Goal: Task Accomplishment & Management: Use online tool/utility

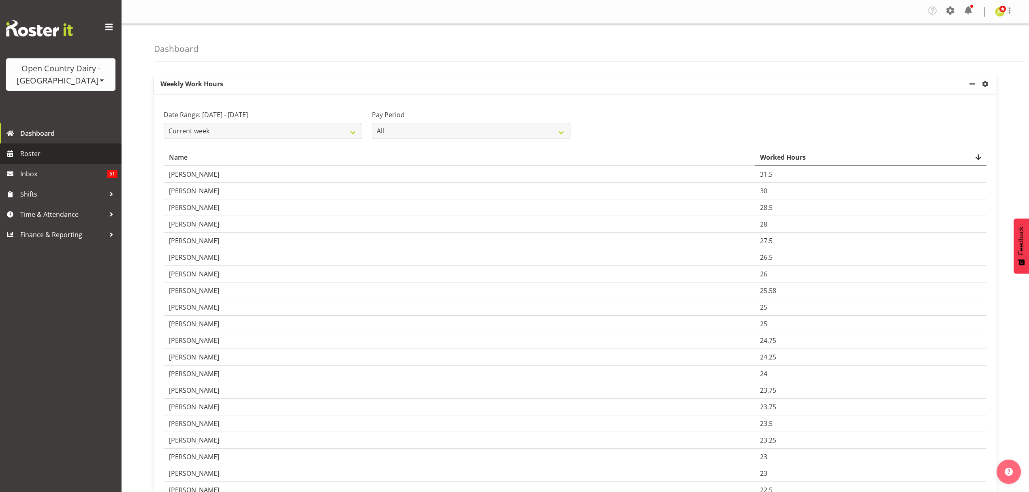
click at [46, 148] on span "Roster" at bounding box center [68, 154] width 97 height 12
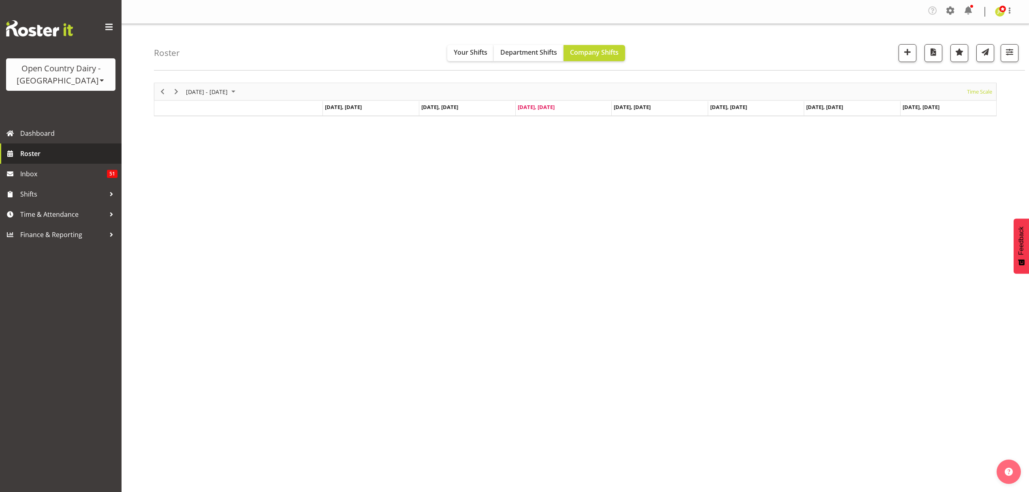
click at [49, 147] on link "Roster" at bounding box center [61, 153] width 122 height 20
click at [999, 53] on div at bounding box center [1007, 53] width 24 height 18
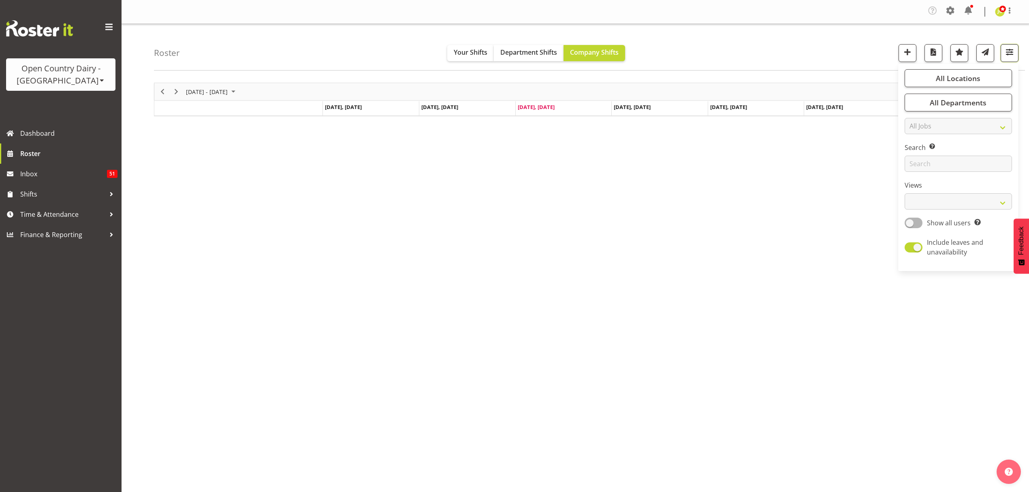
click at [1007, 53] on span "button" at bounding box center [1010, 52] width 11 height 11
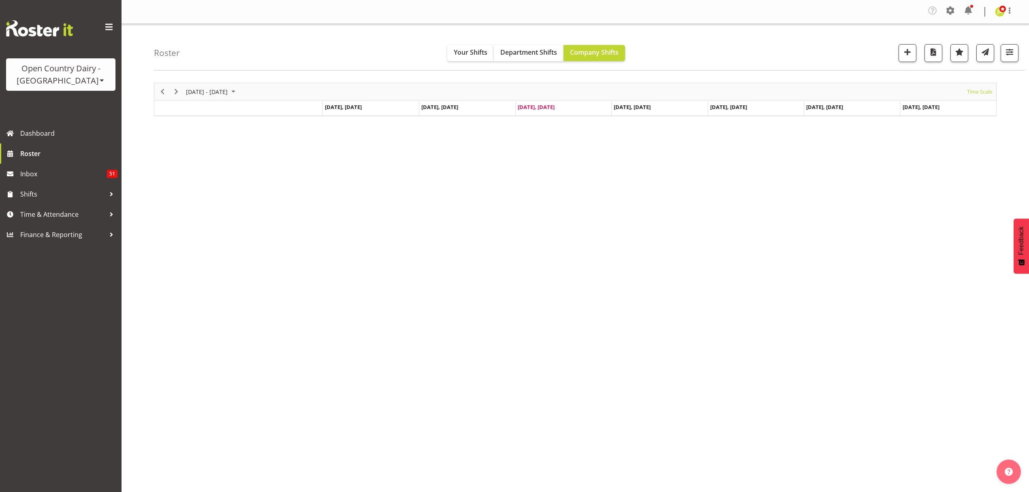
click at [999, 57] on div at bounding box center [1007, 53] width 24 height 18
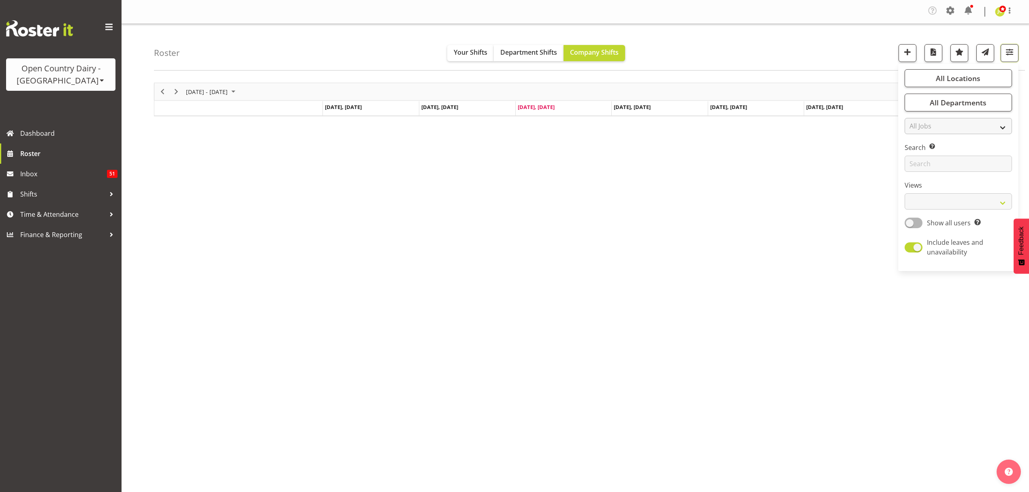
drag, startPoint x: 1003, startPoint y: 53, endPoint x: 995, endPoint y: 120, distance: 67.4
click at [1003, 53] on button "button" at bounding box center [1010, 53] width 18 height 18
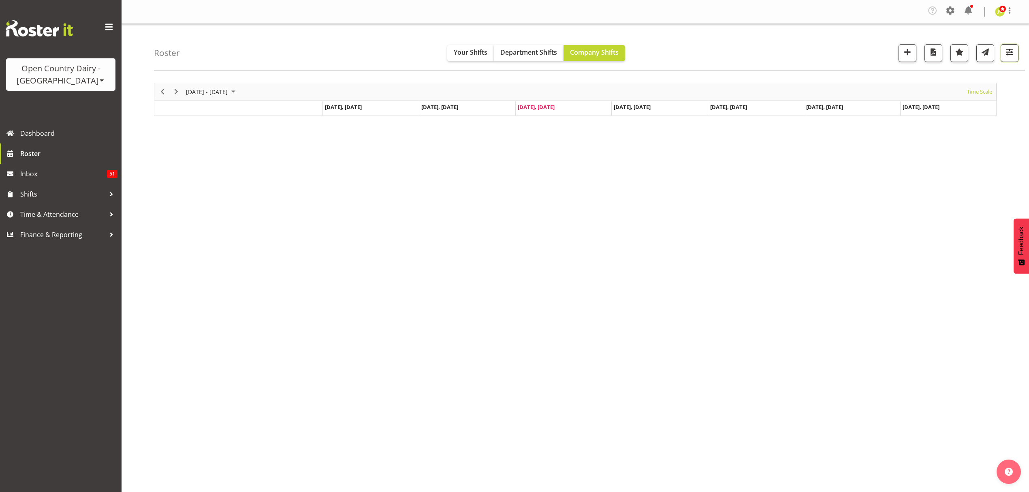
click at [1009, 53] on span "button" at bounding box center [1010, 52] width 11 height 11
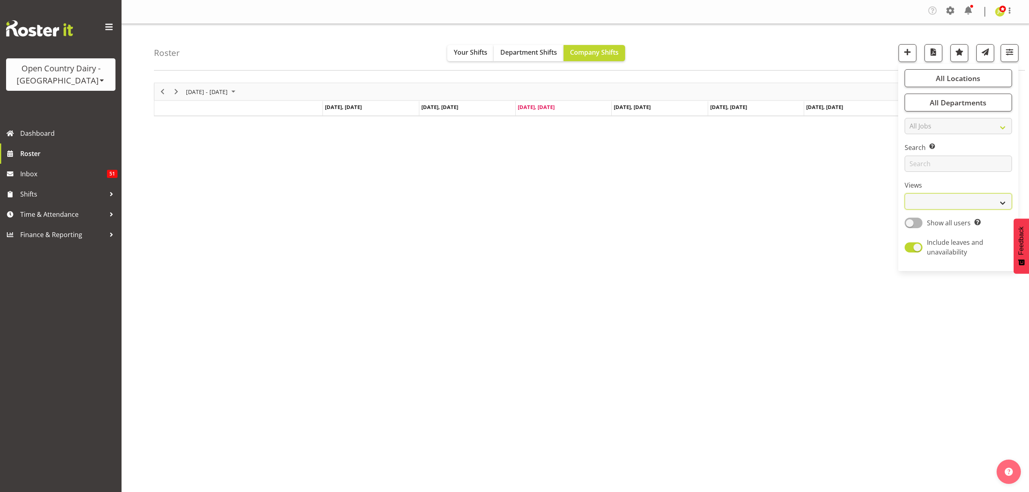
click at [992, 203] on select "Staff Role Shift - Horizontal Shift - Vertical Staff - Location" at bounding box center [958, 201] width 107 height 16
select select "shift"
click at [905, 193] on select "Staff Role Shift - Horizontal Shift - Vertical Staff - Location" at bounding box center [958, 201] width 107 height 16
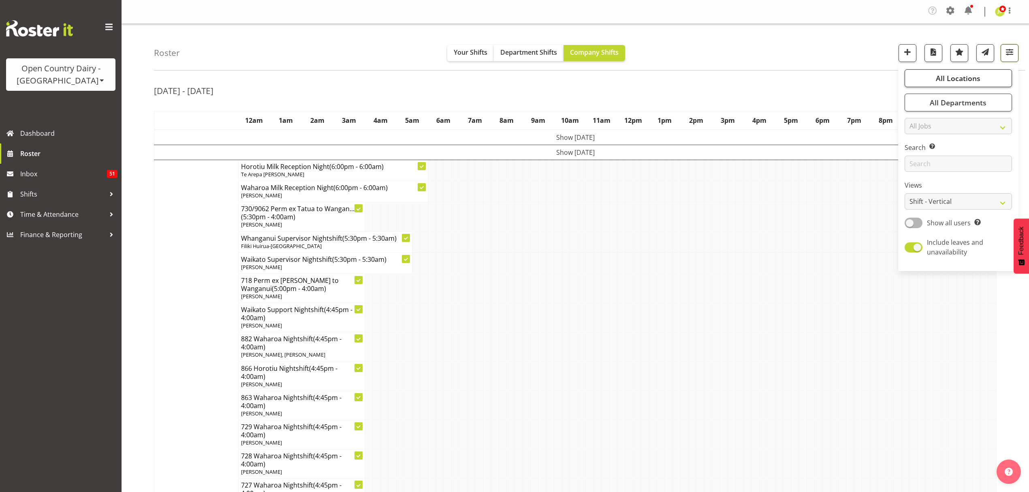
click at [1006, 53] on span "button" at bounding box center [1010, 52] width 11 height 11
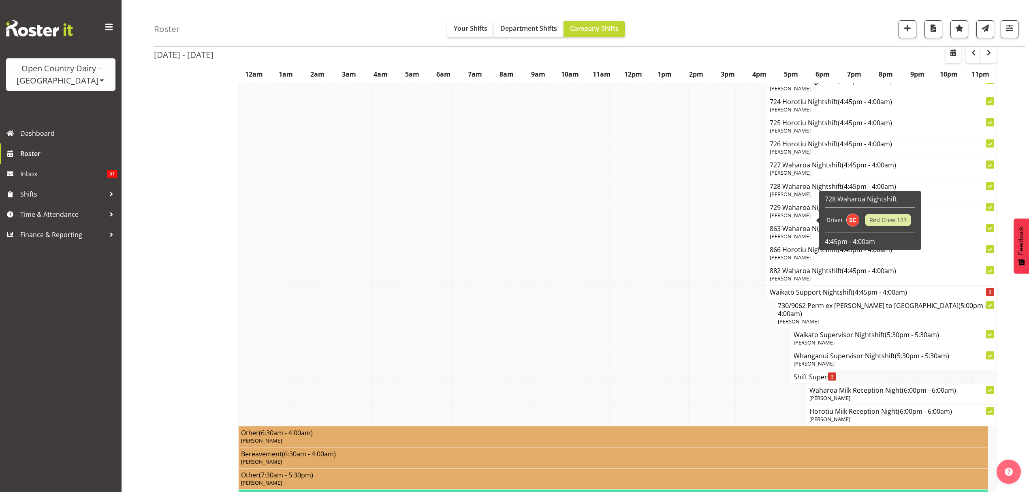
scroll to position [5620, 0]
